Goal: Information Seeking & Learning: Find specific fact

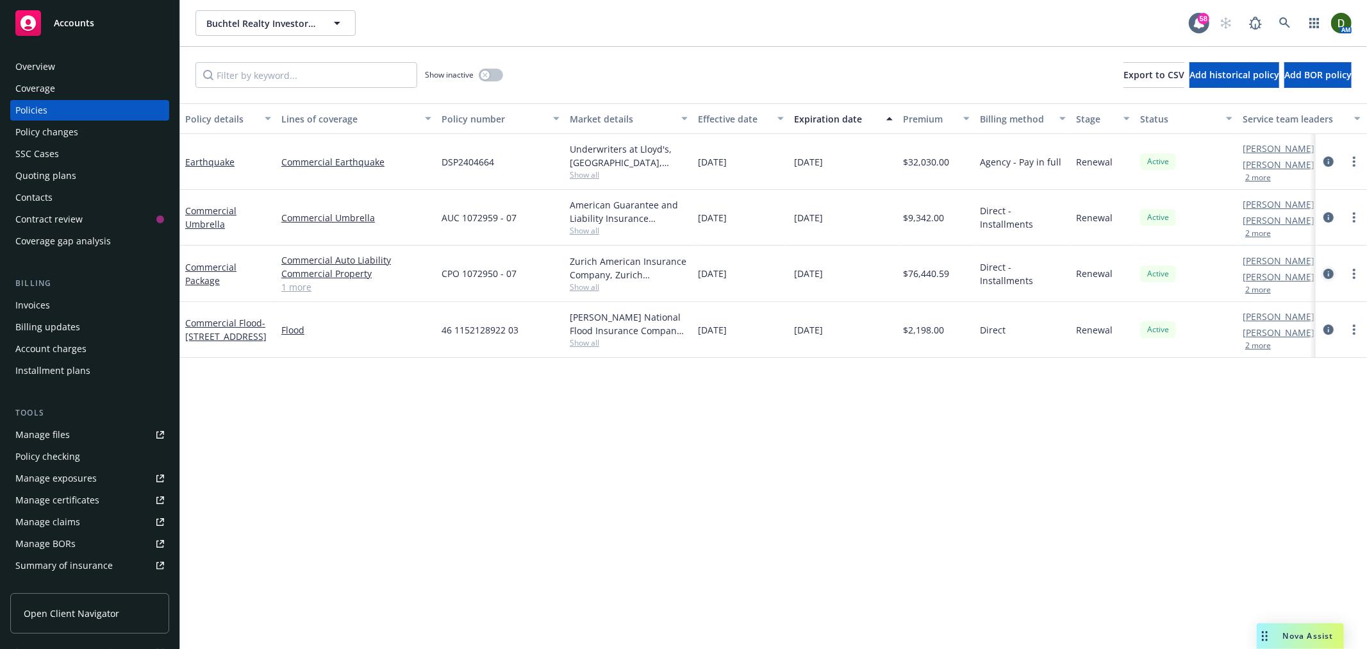
click at [1328, 272] on icon "circleInformation" at bounding box center [1329, 274] width 10 height 10
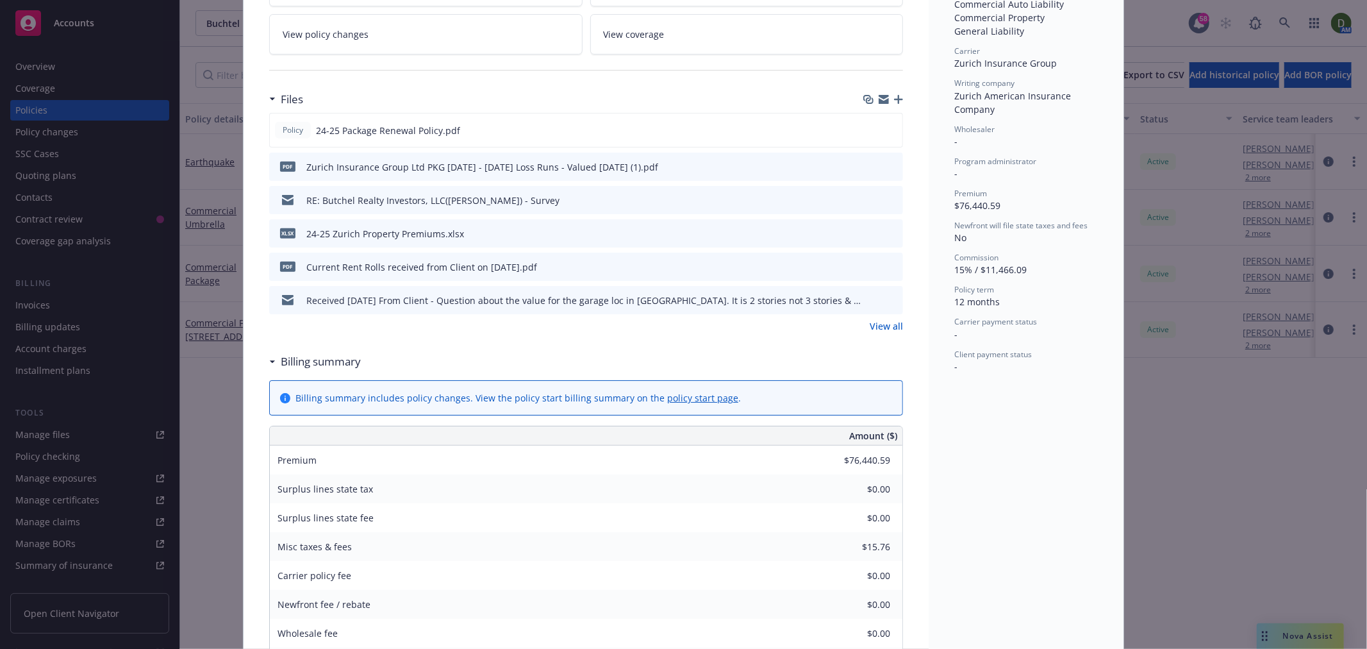
scroll to position [498, 0]
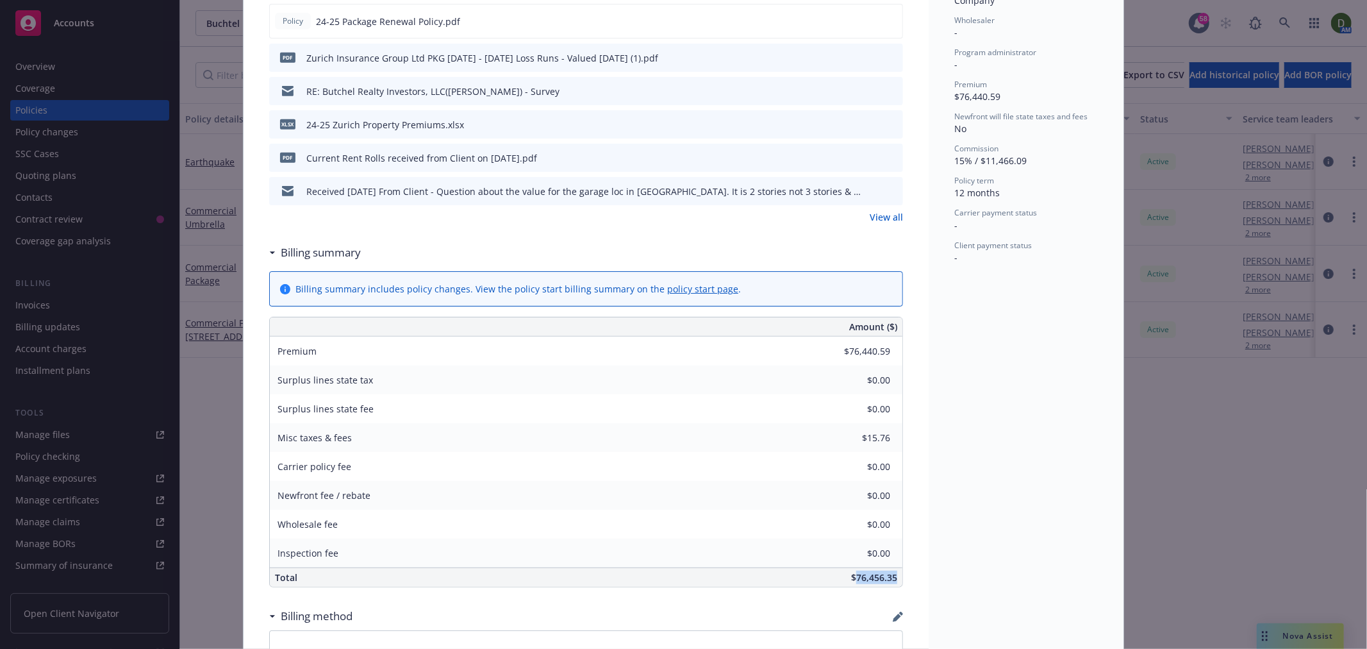
drag, startPoint x: 856, startPoint y: 565, endPoint x: 896, endPoint y: 560, distance: 40.1
click at [896, 568] on div "$76,456.35" at bounding box center [682, 577] width 440 height 19
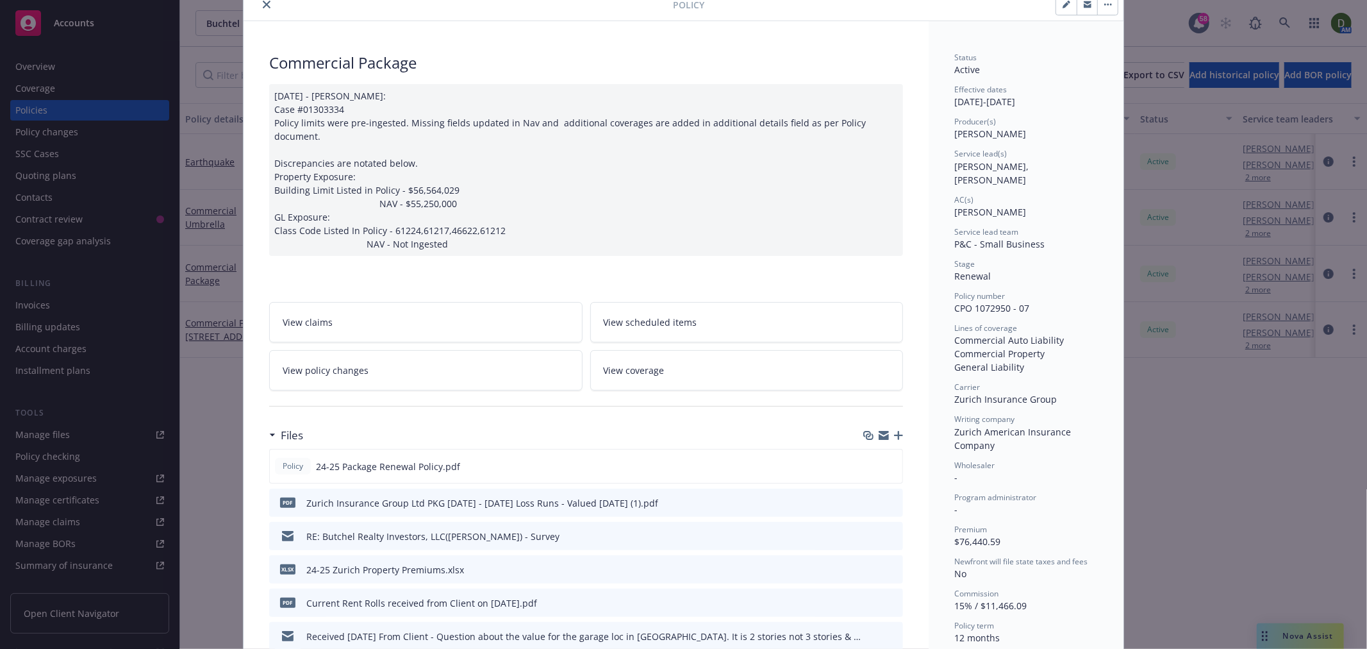
scroll to position [0, 0]
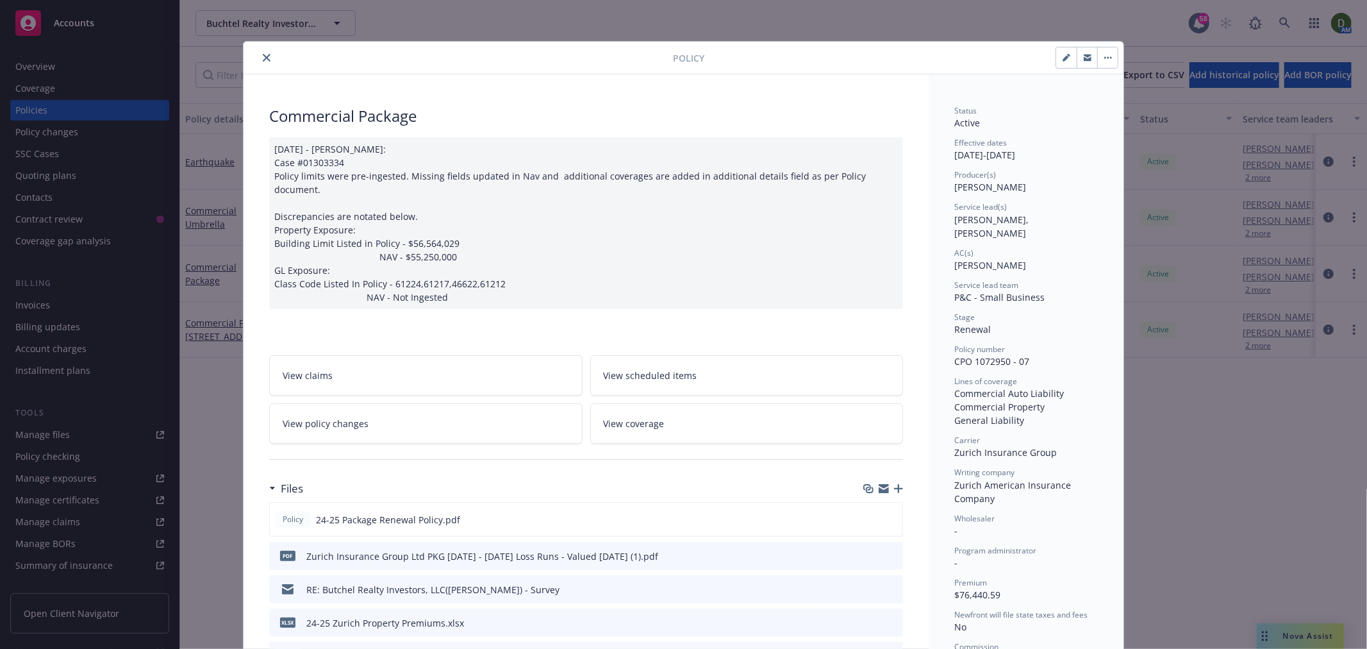
click at [264, 58] on icon "close" at bounding box center [267, 58] width 8 height 8
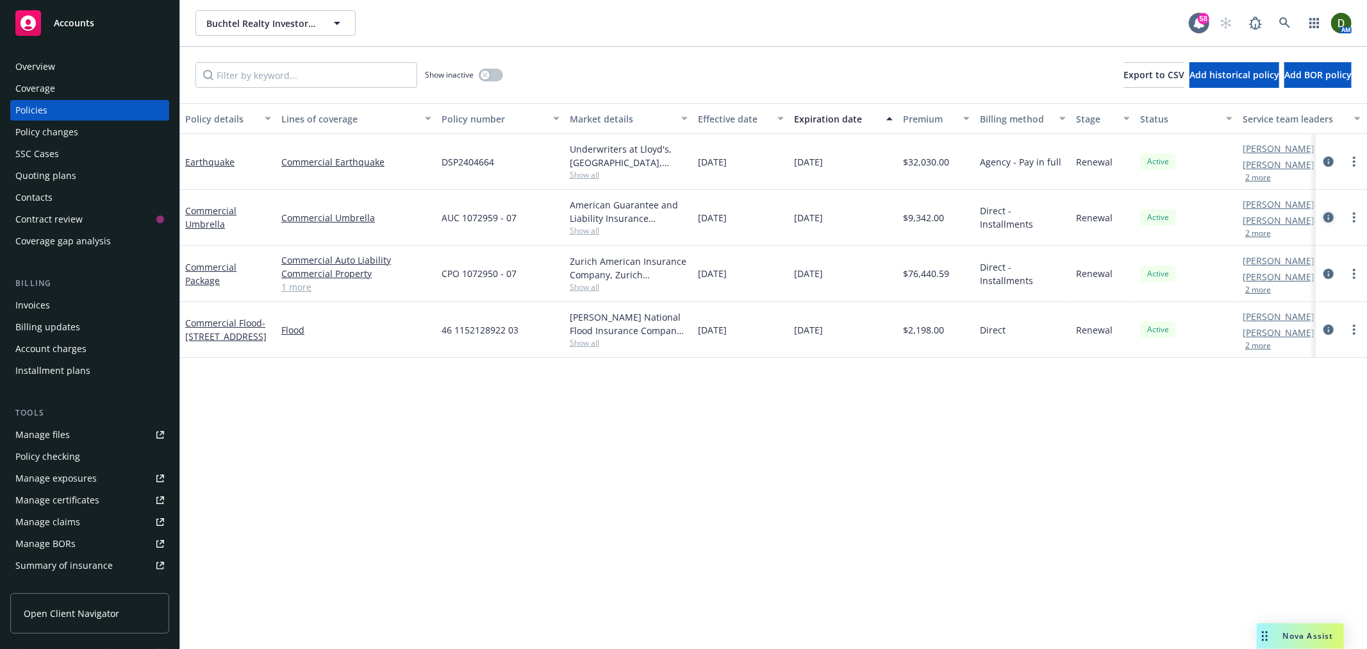
click at [1332, 213] on icon "circleInformation" at bounding box center [1329, 217] width 10 height 10
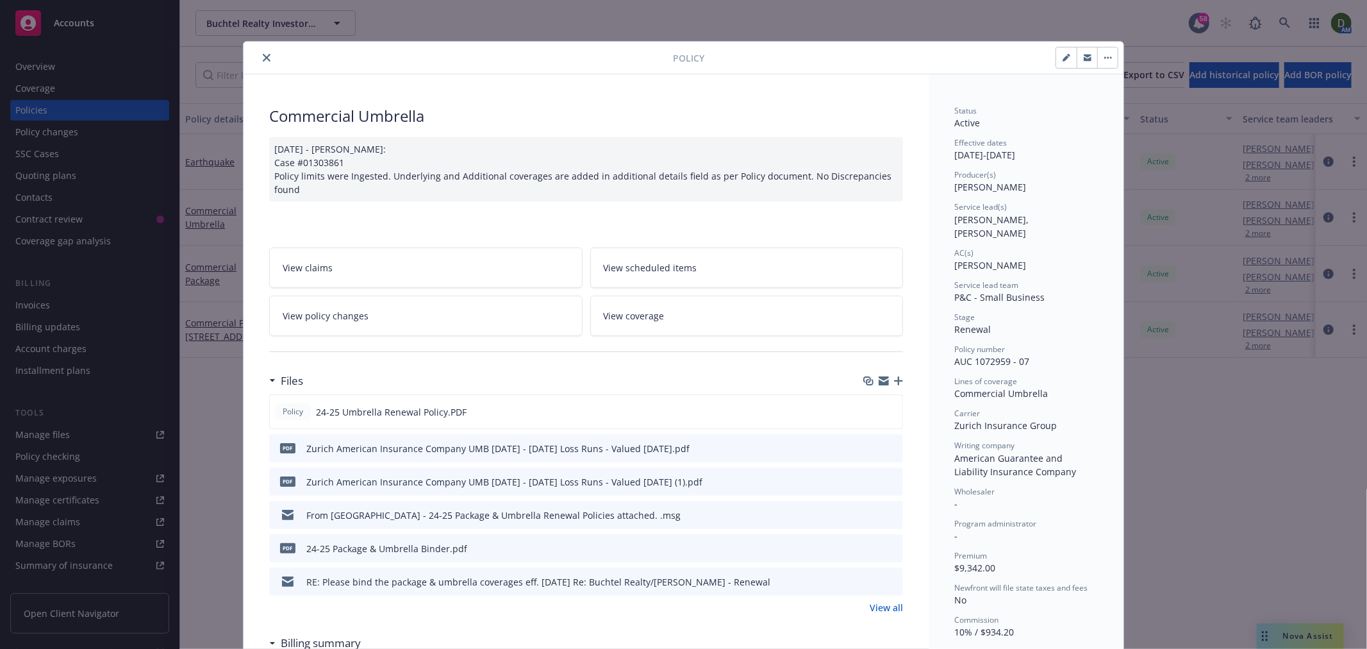
click at [263, 62] on button "close" at bounding box center [266, 57] width 15 height 15
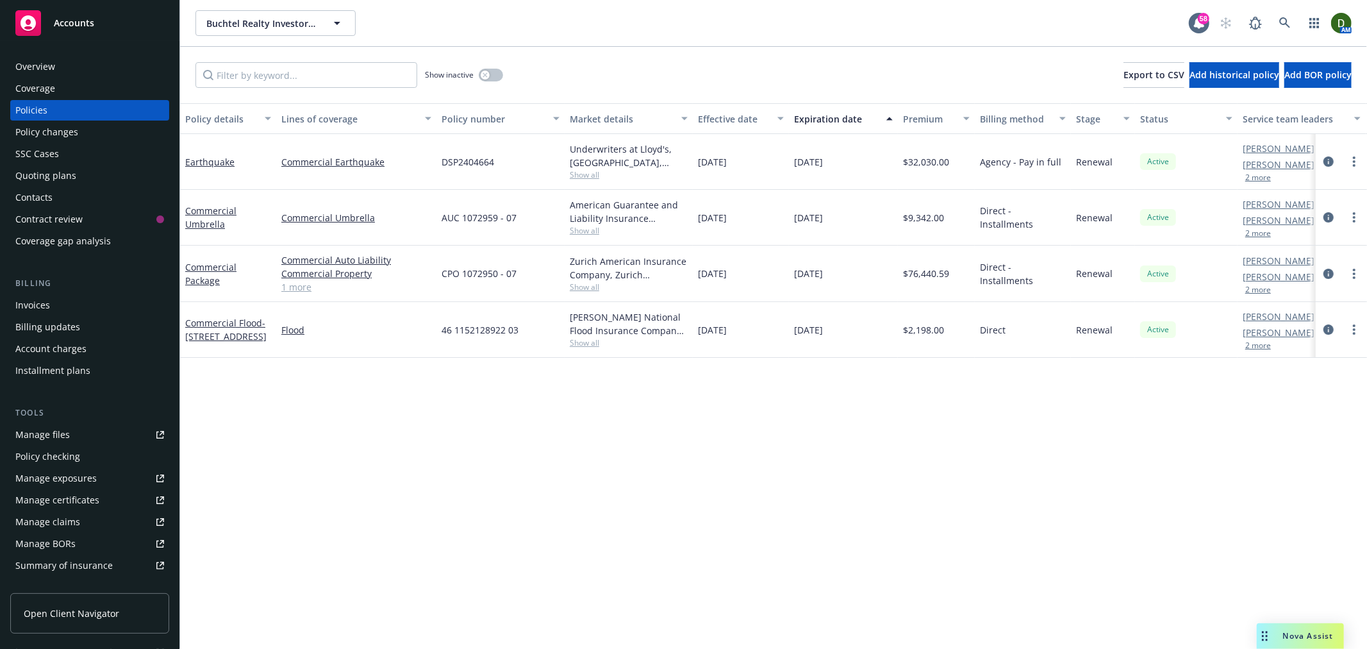
click at [95, 297] on div "Invoices" at bounding box center [89, 305] width 149 height 21
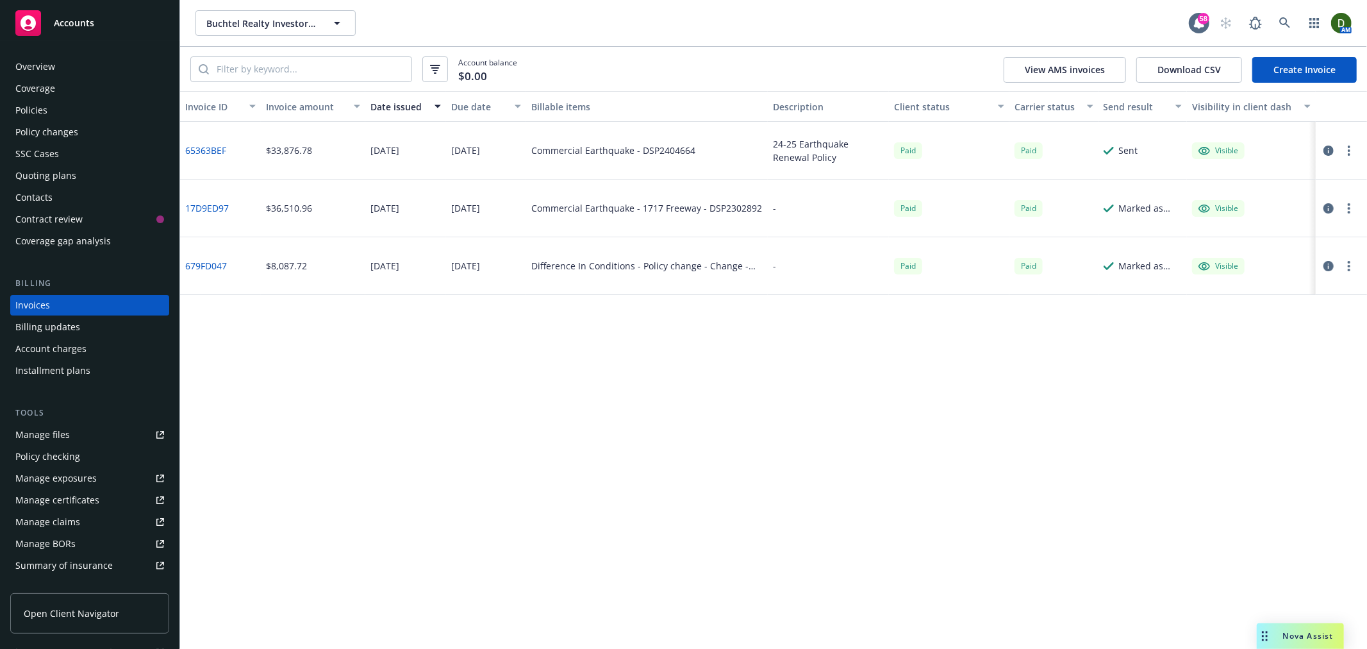
click at [114, 110] on div "Policies" at bounding box center [89, 110] width 149 height 21
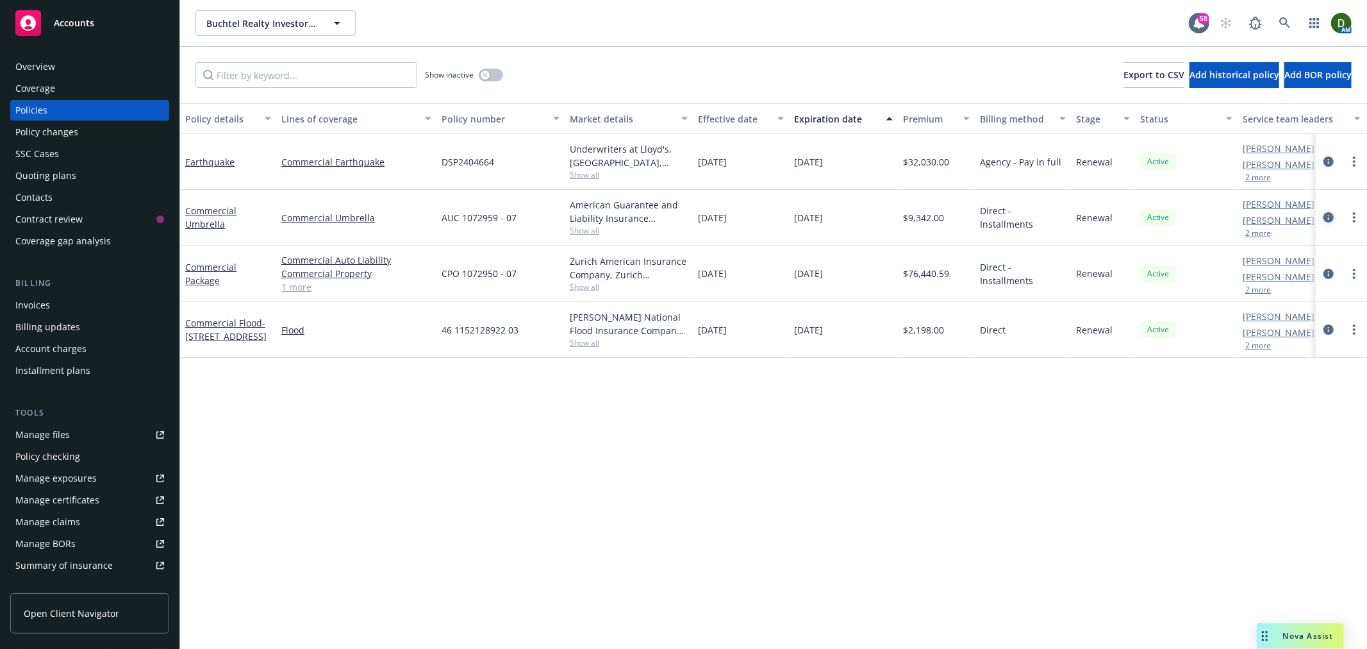
click at [1332, 216] on icon "circleInformation" at bounding box center [1329, 217] width 10 height 10
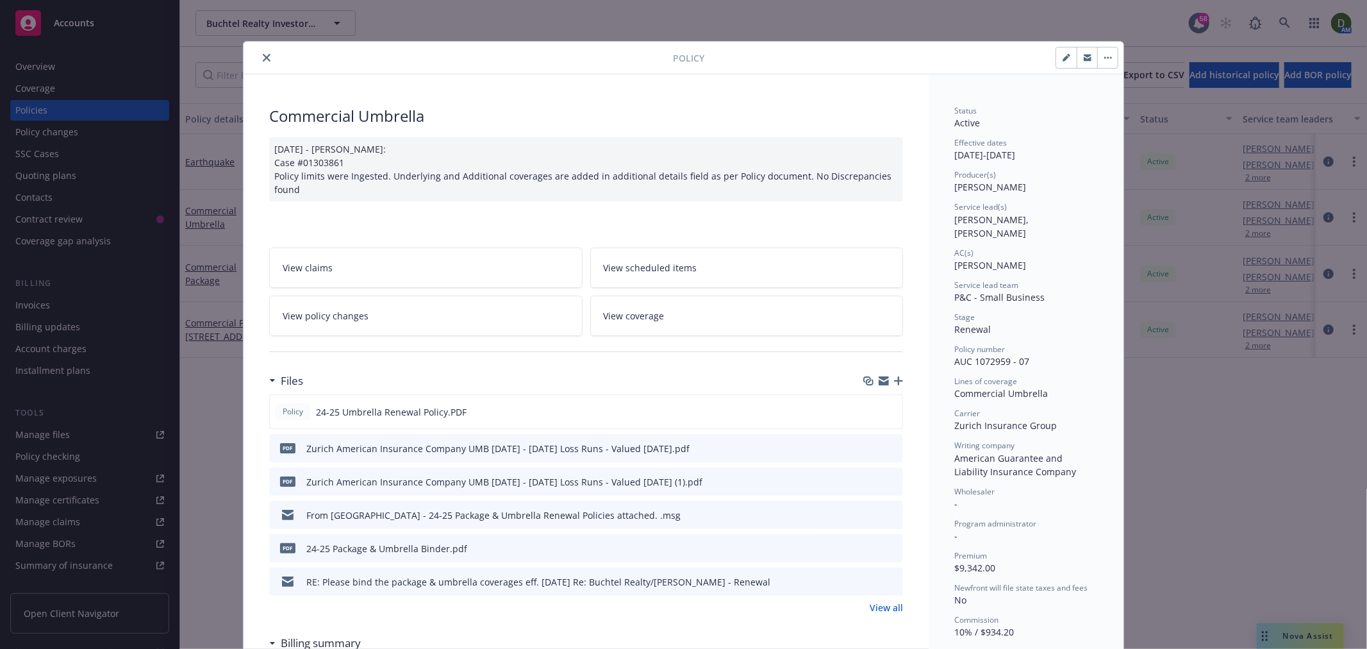
scroll to position [38, 0]
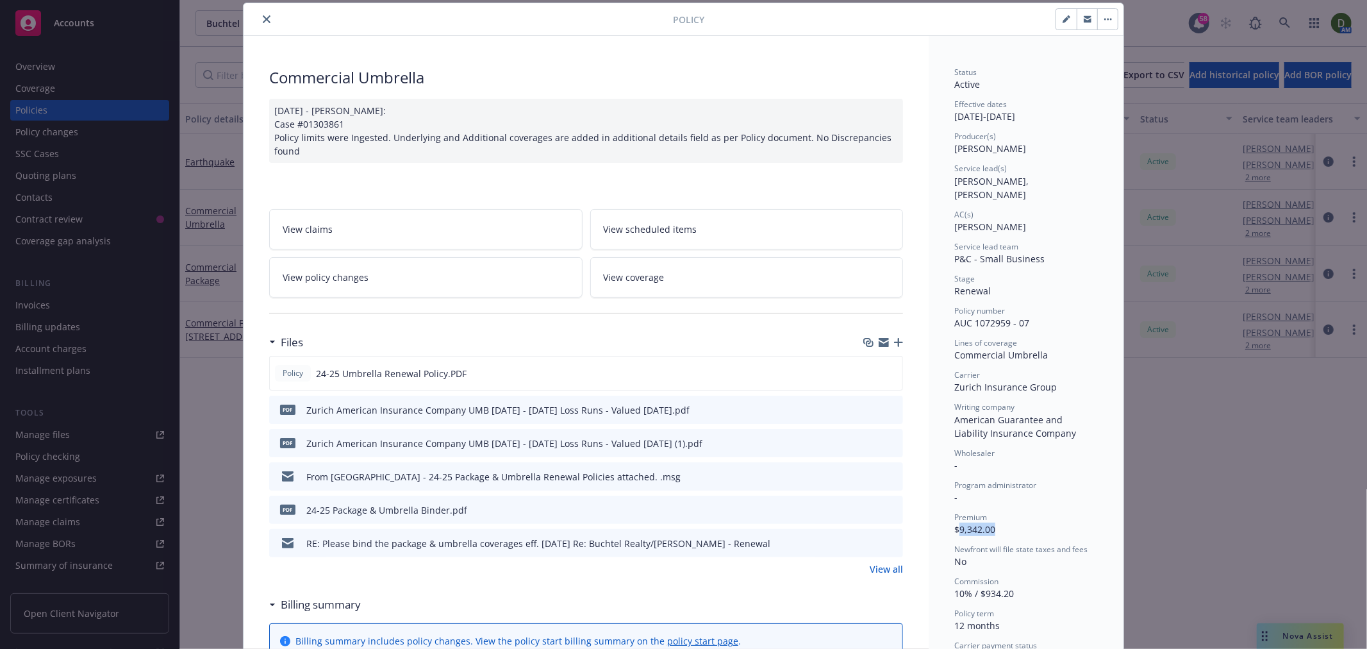
drag, startPoint x: 973, startPoint y: 522, endPoint x: 954, endPoint y: 524, distance: 19.4
click at [954, 524] on div "Status Active Effective dates [DATE] - [DATE] Producer(s) [PERSON_NAME] Service…" at bounding box center [1026, 382] width 144 height 630
copy span "9,342.00"
